Goal: Information Seeking & Learning: Learn about a topic

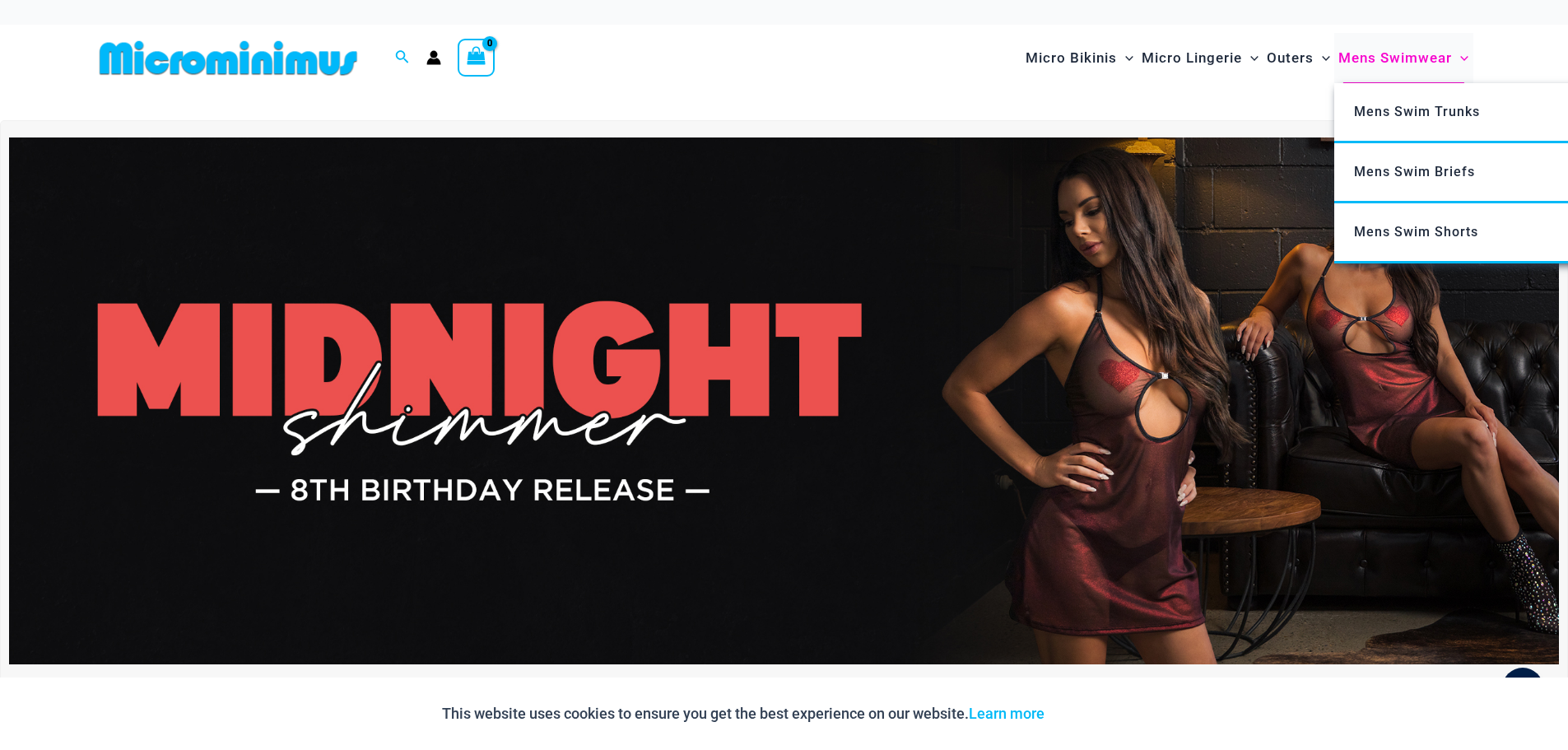
click at [1380, 58] on span "Mens Swimwear" at bounding box center [1395, 58] width 114 height 42
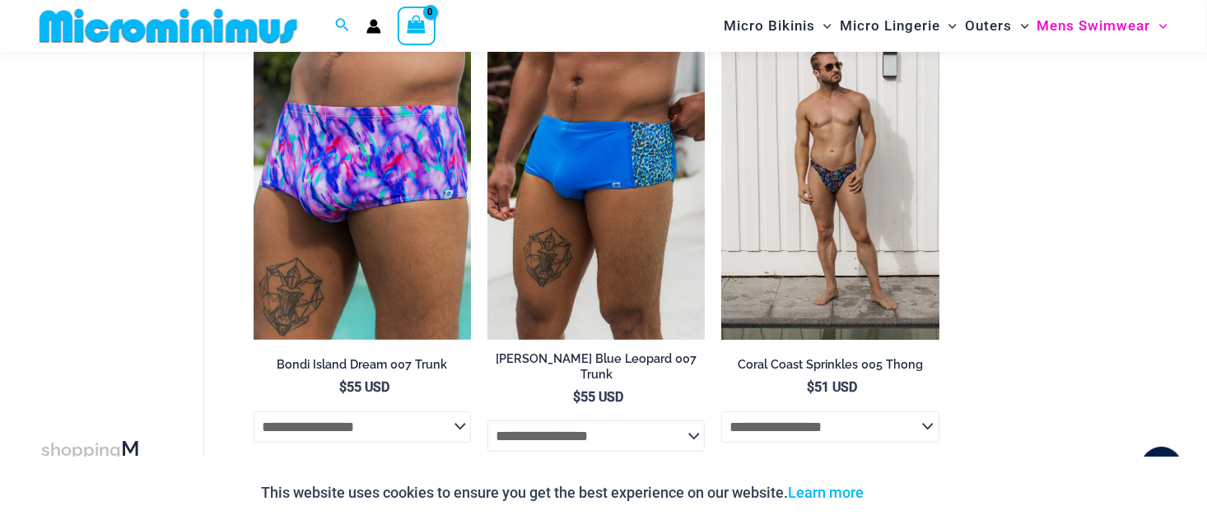
scroll to position [3280, 0]
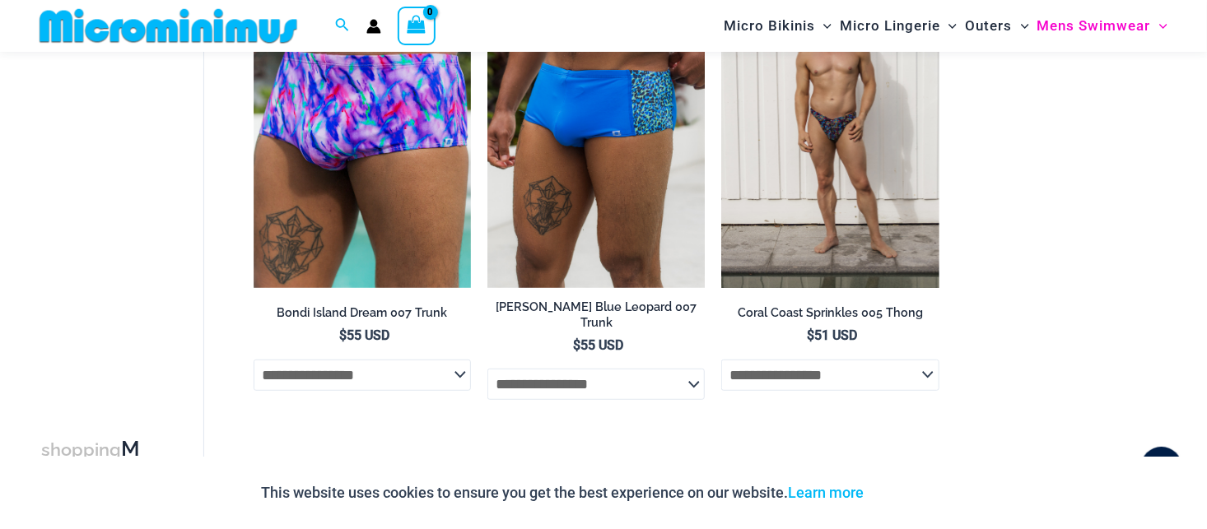
click at [331, 33] on div "Search for: Search Search" at bounding box center [342, 26] width 31 height 21
click at [338, 22] on icon "Search icon link" at bounding box center [341, 25] width 13 height 15
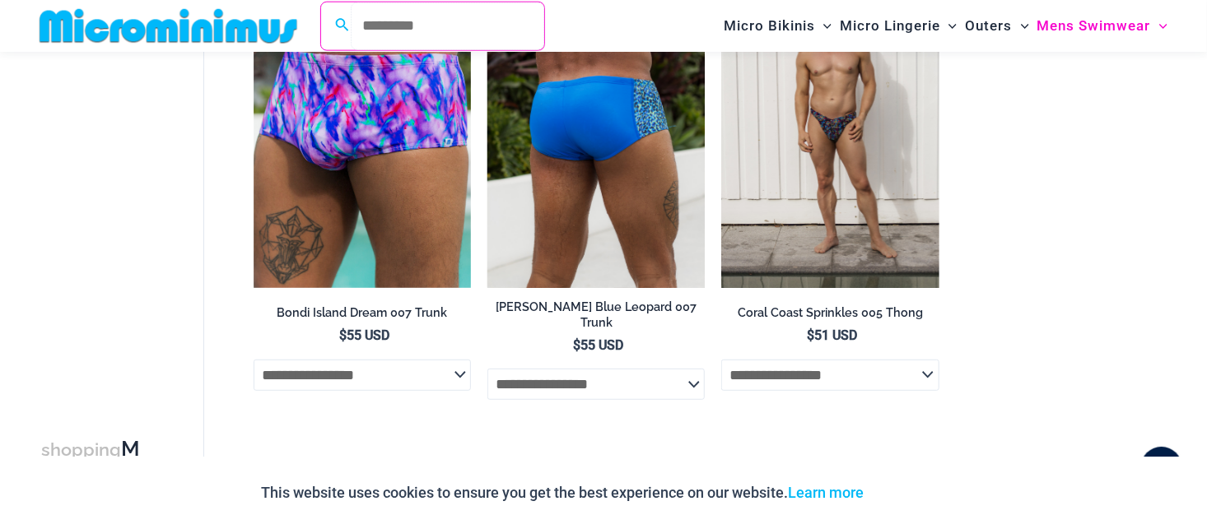
paste input "**********"
type input "**********"
click button "Search" at bounding box center [0, 0] width 0 height 0
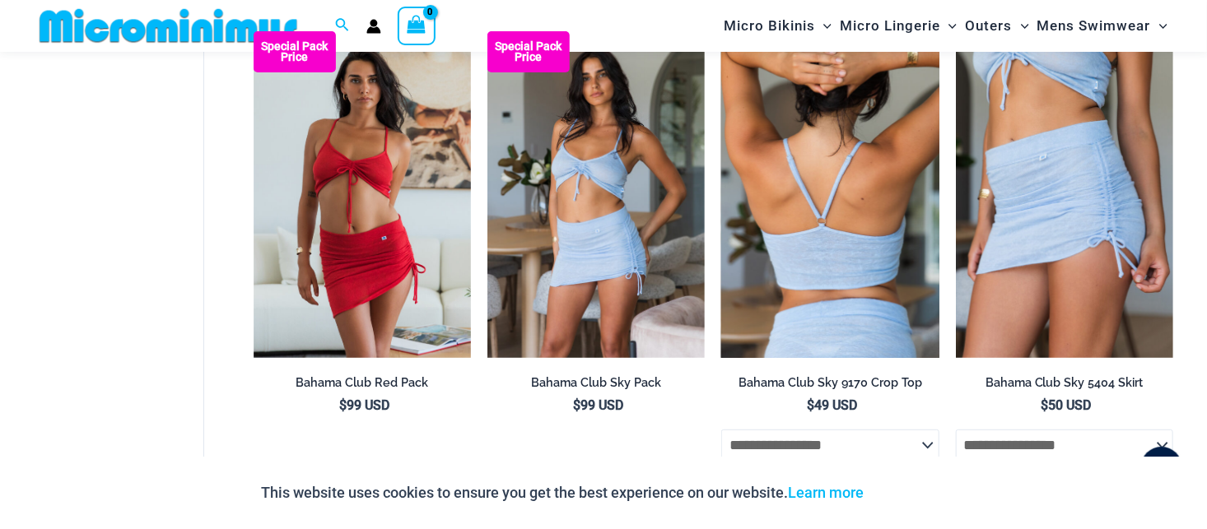
scroll to position [151, 0]
click at [800, 273] on img at bounding box center [829, 194] width 217 height 326
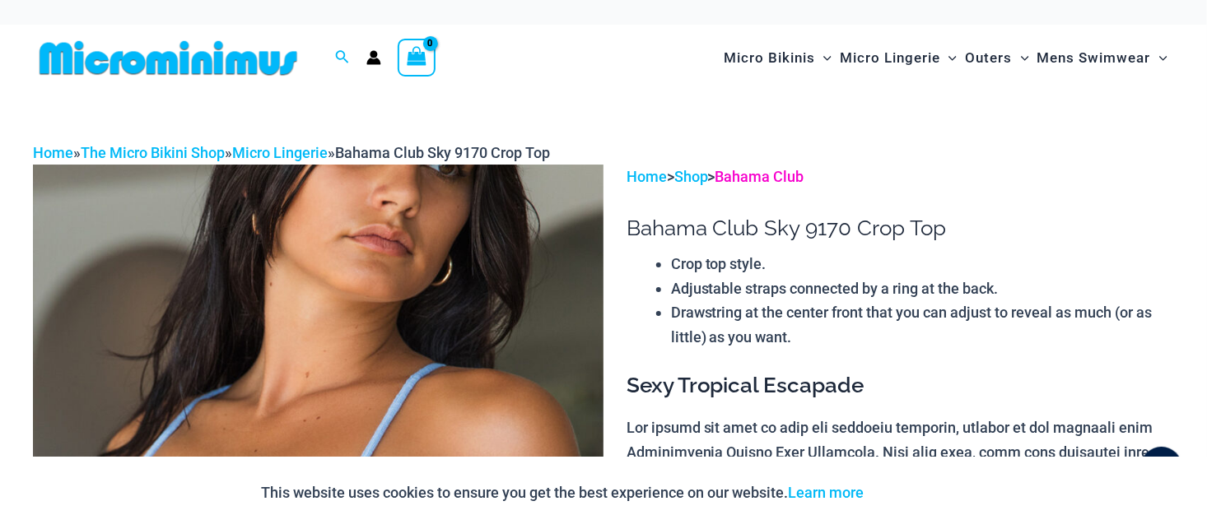
click at [754, 169] on link "Bahama Club" at bounding box center [760, 176] width 89 height 17
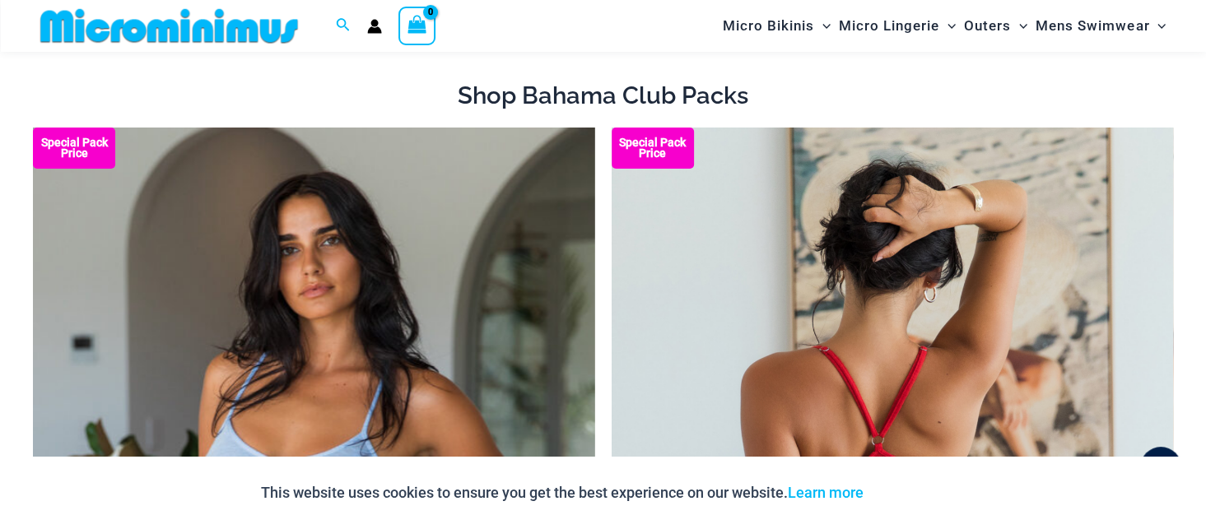
scroll to position [147, 0]
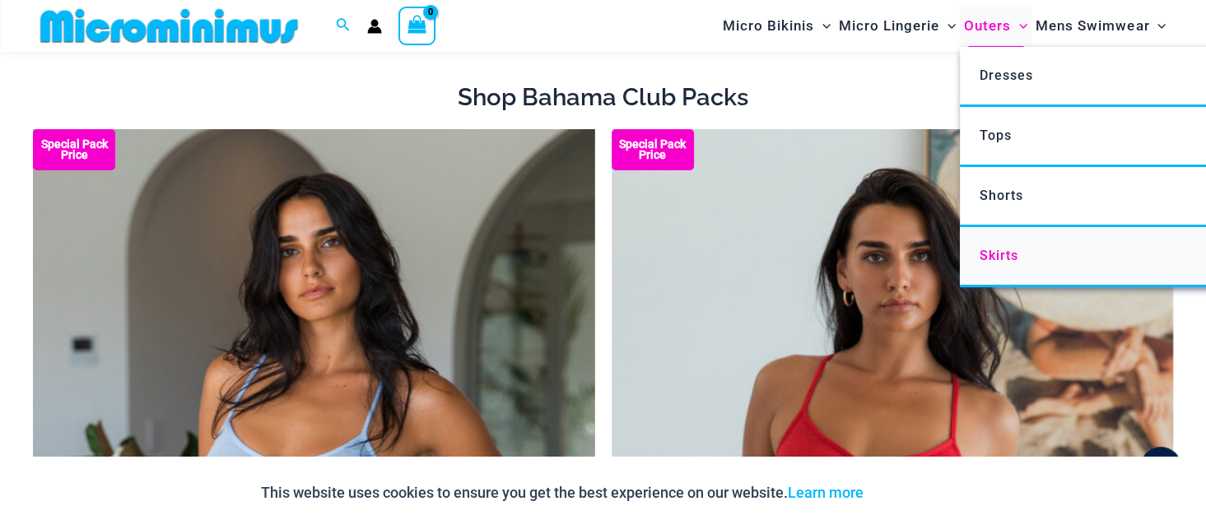
click at [1014, 255] on span "Skirts" at bounding box center [999, 256] width 39 height 16
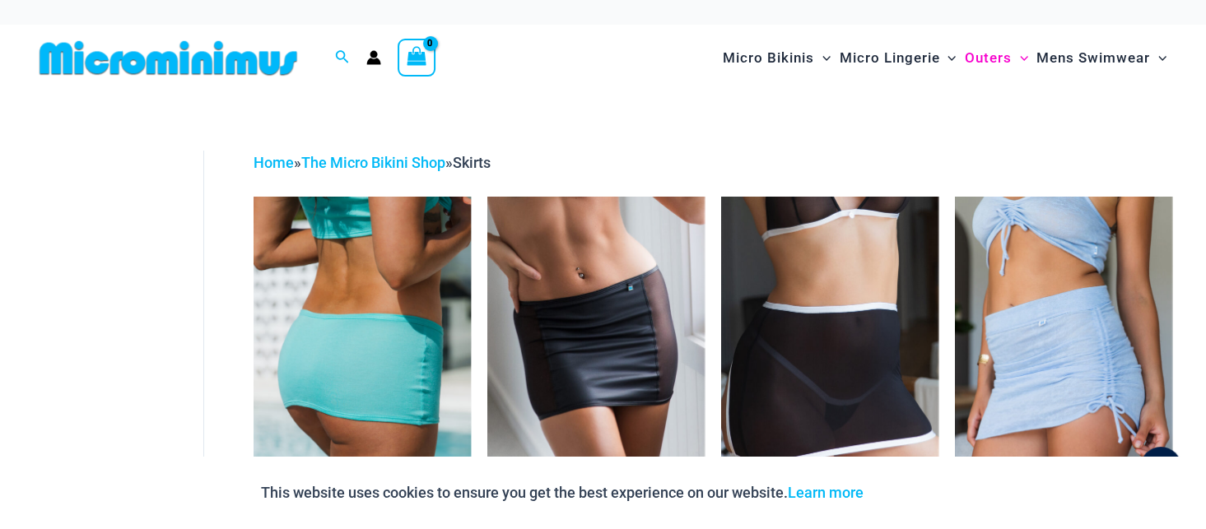
click at [371, 356] on img at bounding box center [362, 360] width 217 height 326
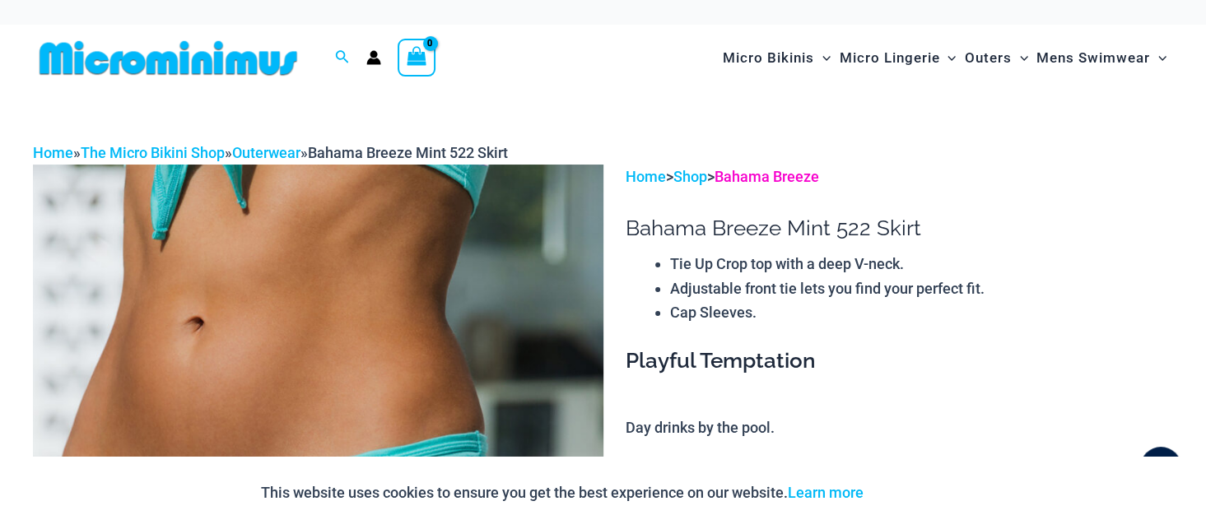
click at [807, 179] on link "Bahama Breeze" at bounding box center [767, 176] width 105 height 17
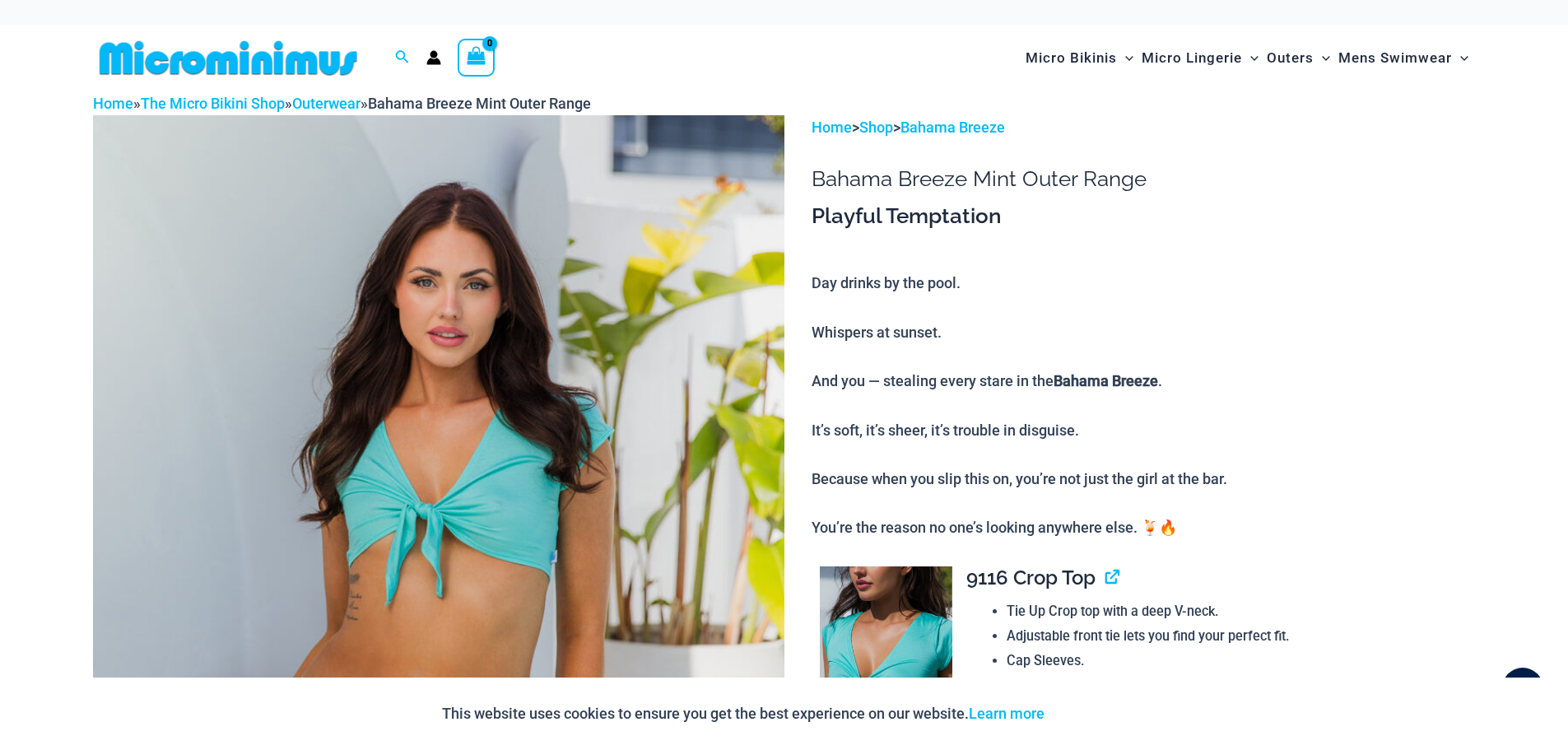
click at [924, 182] on h1 "Bahama Breeze Mint Outer Range" at bounding box center [1143, 179] width 664 height 26
drag, startPoint x: 924, startPoint y: 182, endPoint x: 864, endPoint y: 182, distance: 60.0
click at [864, 182] on h1 "Bahama Breeze Mint Outer Range" at bounding box center [1143, 179] width 664 height 26
copy h1 "Bahama Breeze"
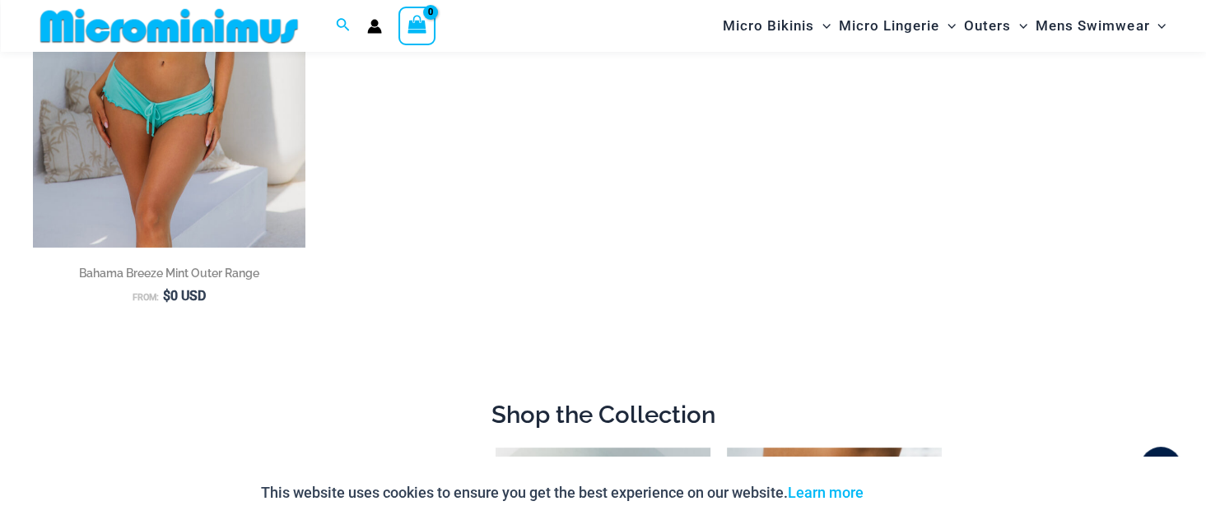
scroll to position [245, 0]
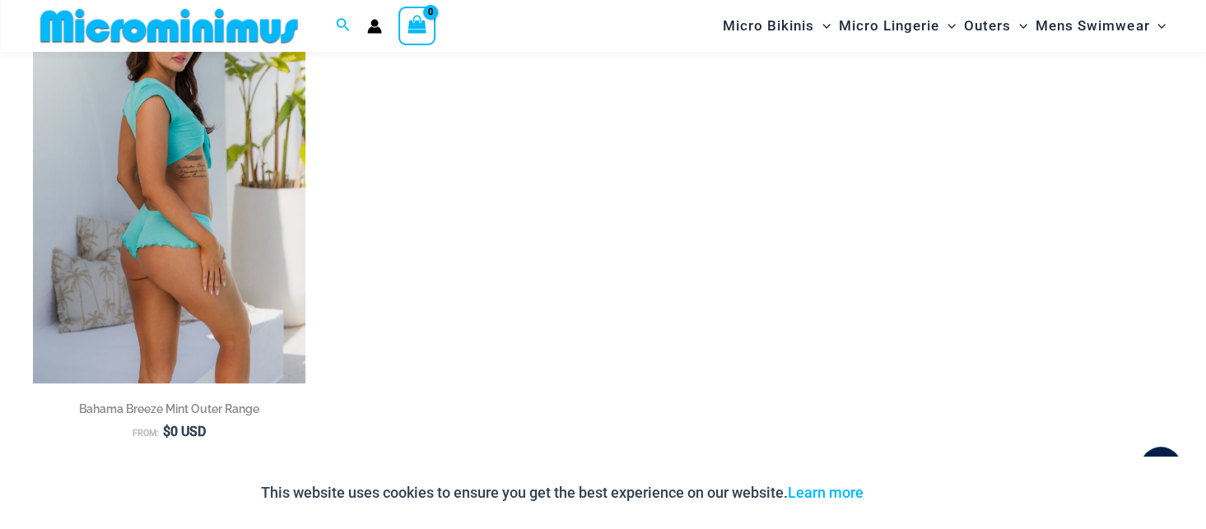
click at [171, 301] on img at bounding box center [169, 178] width 273 height 409
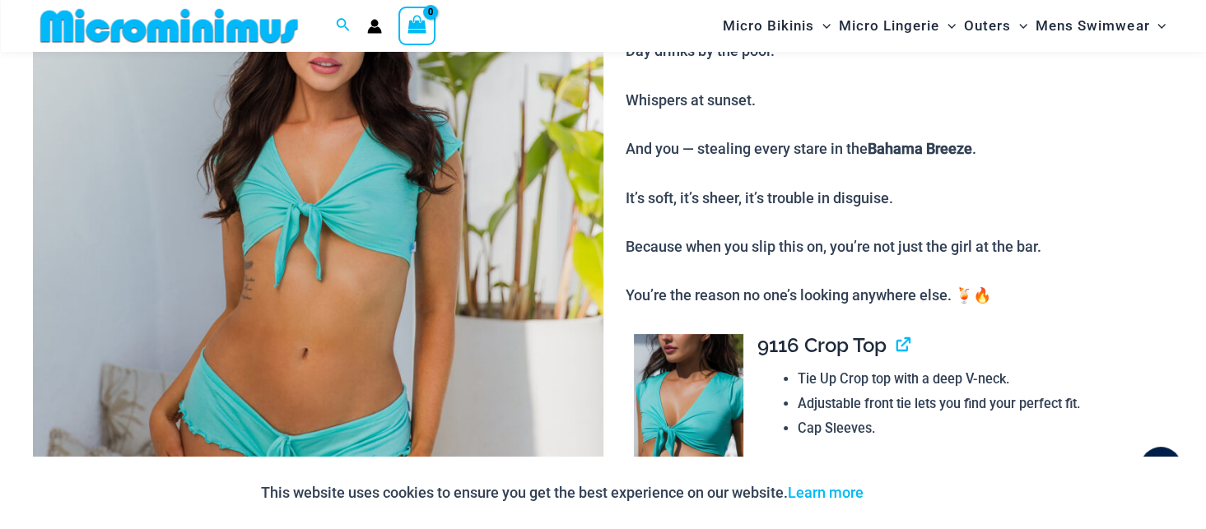
scroll to position [314, 0]
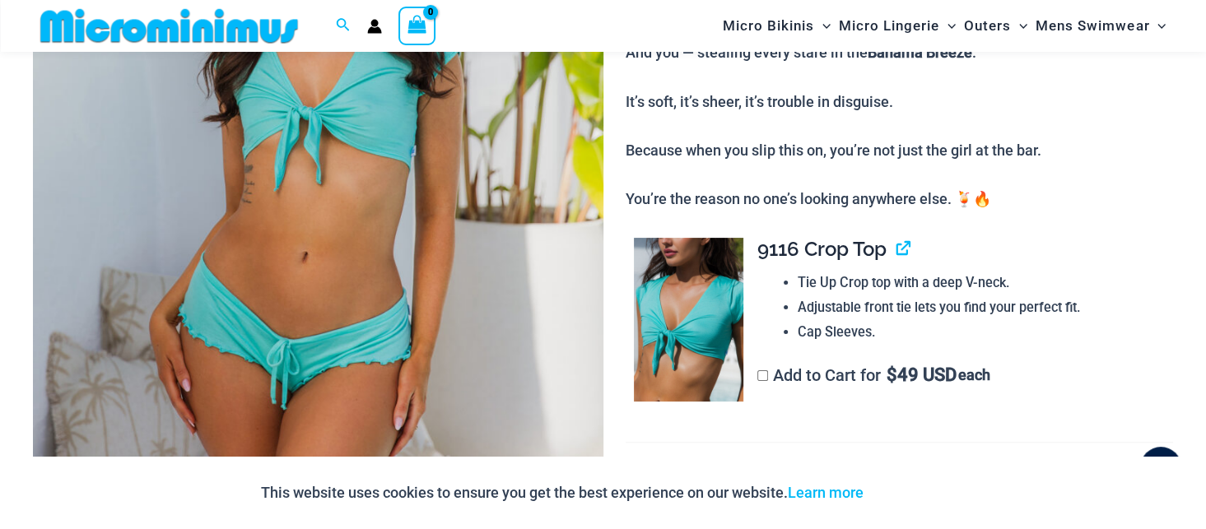
click at [777, 249] on span "9116 Crop Top" at bounding box center [822, 249] width 129 height 24
drag, startPoint x: 777, startPoint y: 249, endPoint x: 861, endPoint y: 249, distance: 84.0
click at [861, 249] on span "9116 Crop Top" at bounding box center [822, 249] width 129 height 24
copy span "9116 Crop Top"
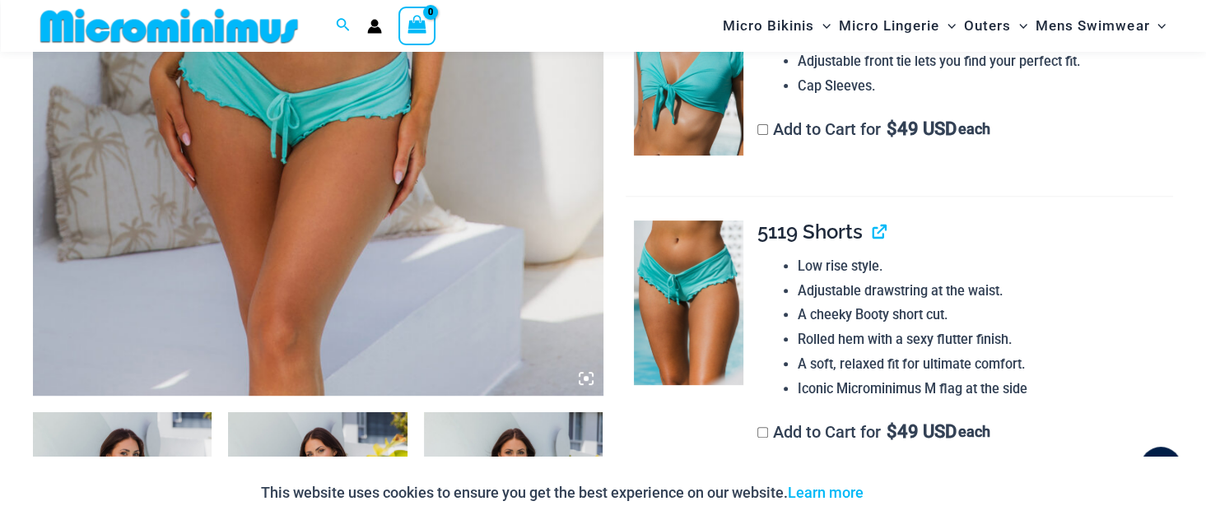
scroll to position [561, 0]
click at [781, 230] on span "5119 Shorts" at bounding box center [810, 231] width 105 height 24
drag, startPoint x: 781, startPoint y: 230, endPoint x: 831, endPoint y: 230, distance: 50.2
click at [831, 230] on span "5119 Shorts" at bounding box center [810, 231] width 105 height 24
copy span "5119 Shorts"
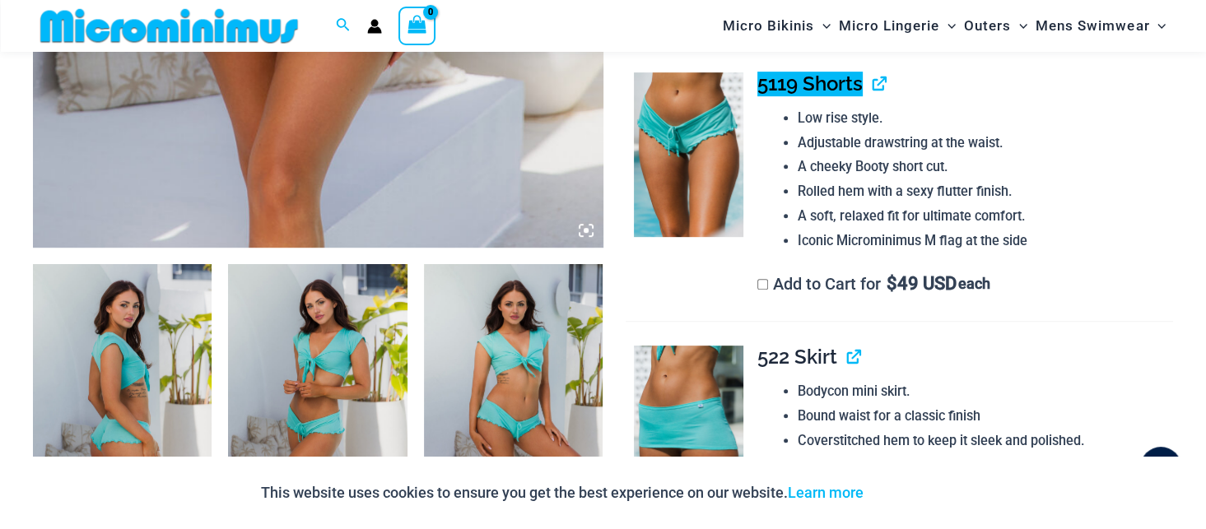
scroll to position [890, 0]
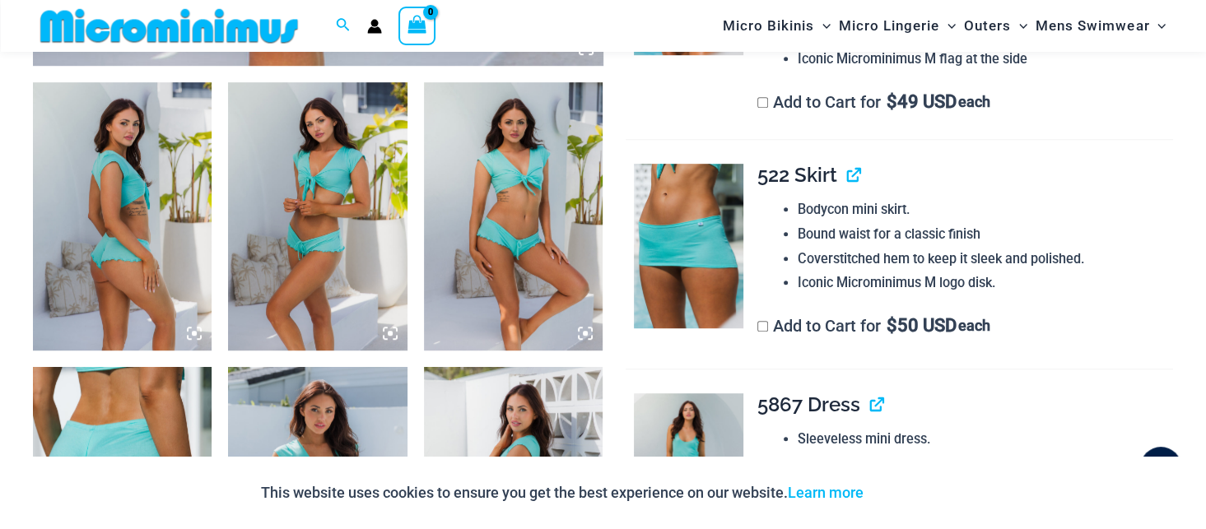
click at [774, 179] on span "522 Skirt" at bounding box center [798, 175] width 80 height 24
drag, startPoint x: 774, startPoint y: 179, endPoint x: 810, endPoint y: 179, distance: 36.2
click at [810, 179] on span "522 Skirt" at bounding box center [798, 175] width 80 height 24
copy span "522 Skirt"
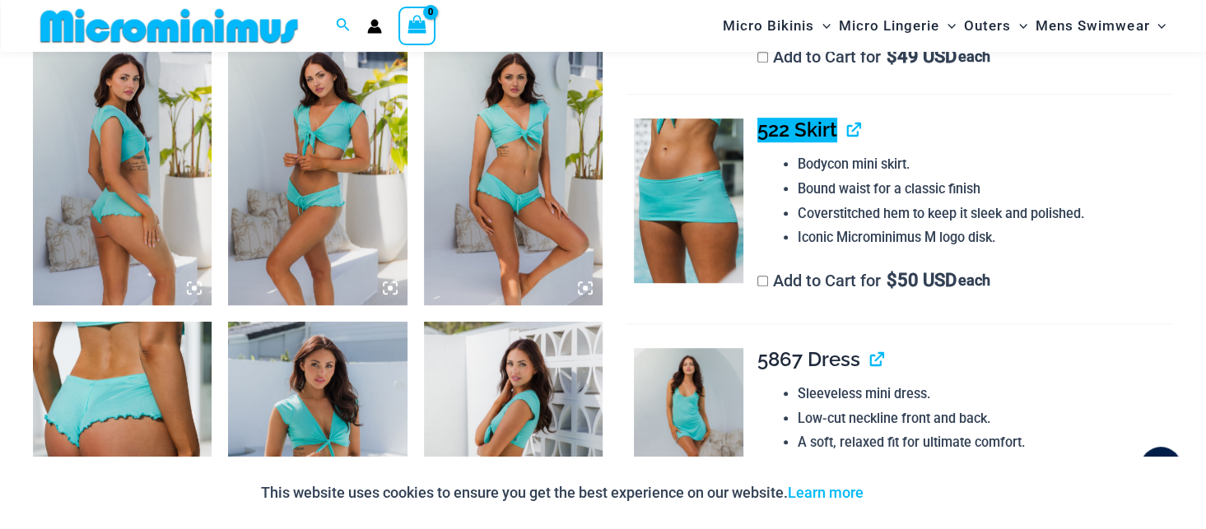
scroll to position [972, 0]
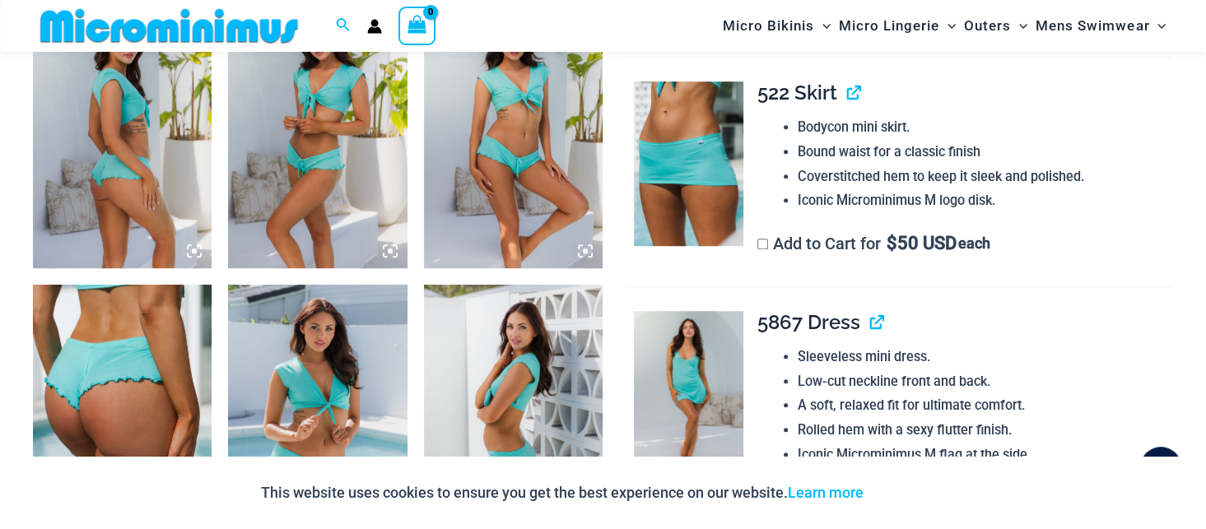
click at [784, 322] on span "5867 Dress" at bounding box center [809, 322] width 103 height 24
drag, startPoint x: 784, startPoint y: 322, endPoint x: 822, endPoint y: 322, distance: 37.9
click at [822, 322] on span "5867 Dress" at bounding box center [809, 322] width 103 height 24
copy span "5867 Dress"
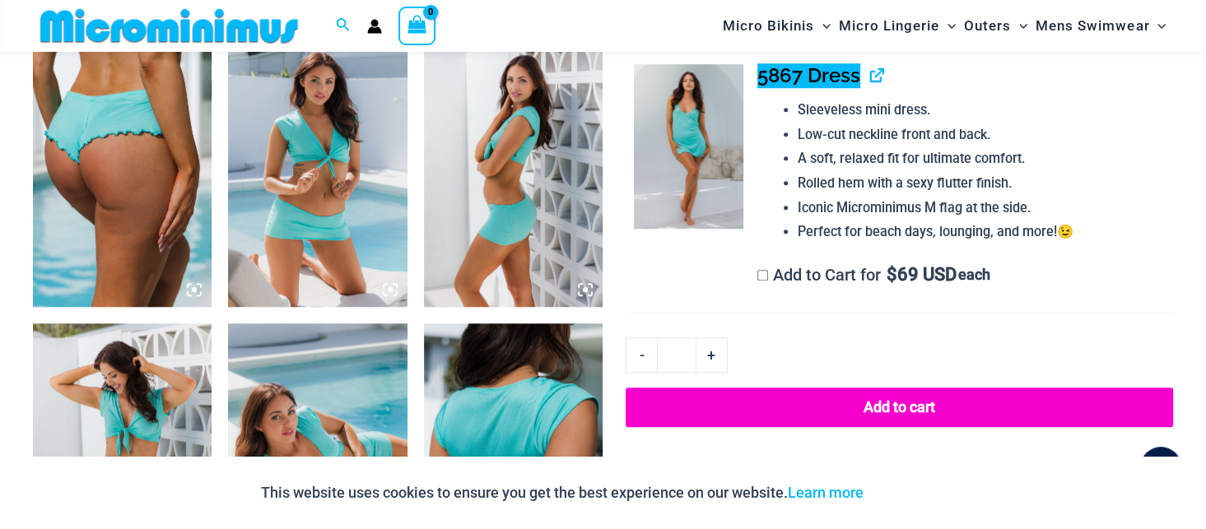
scroll to position [1384, 0]
